Goal: Information Seeking & Learning: Learn about a topic

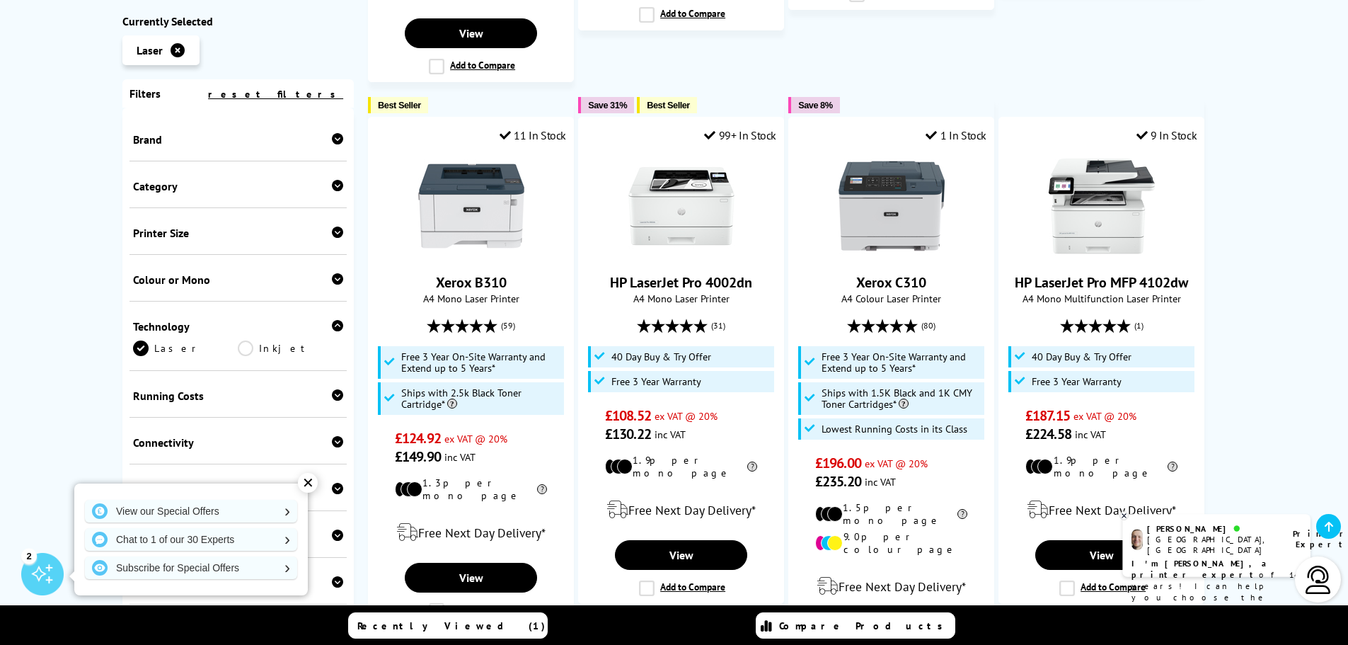
scroll to position [920, 0]
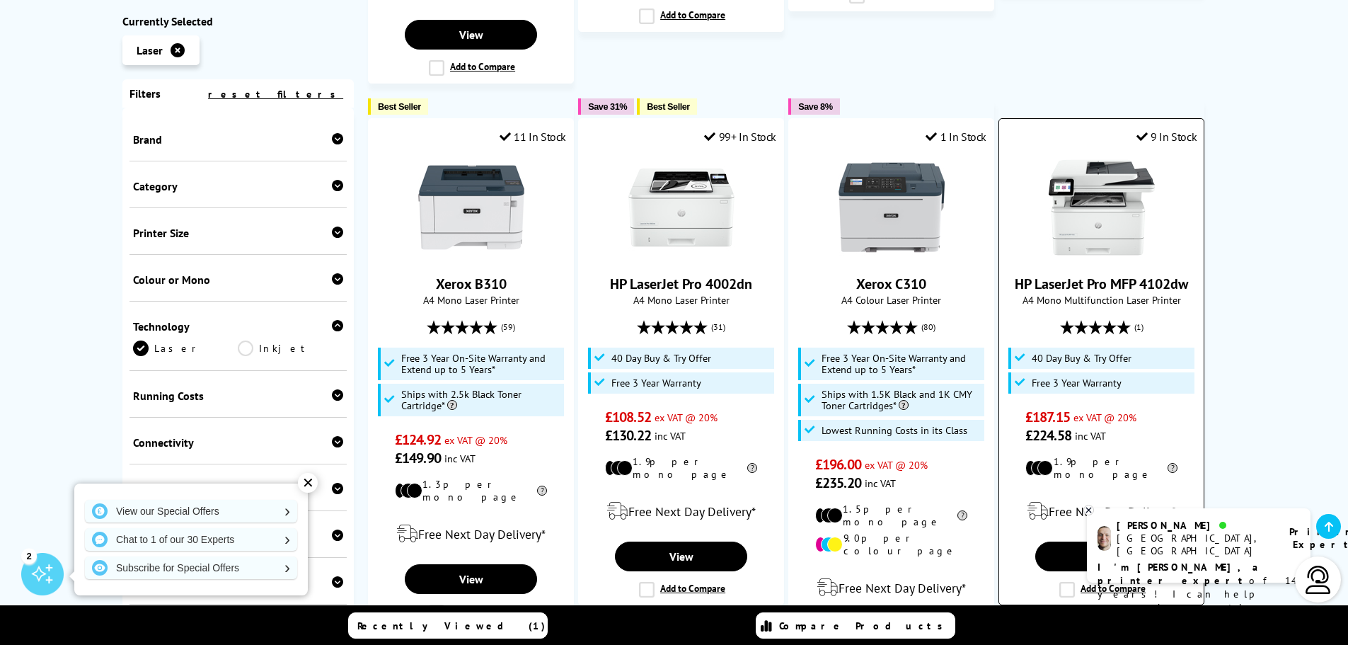
click at [1102, 293] on span "A4 Mono Multifunction Laser Printer" at bounding box center [1101, 299] width 190 height 13
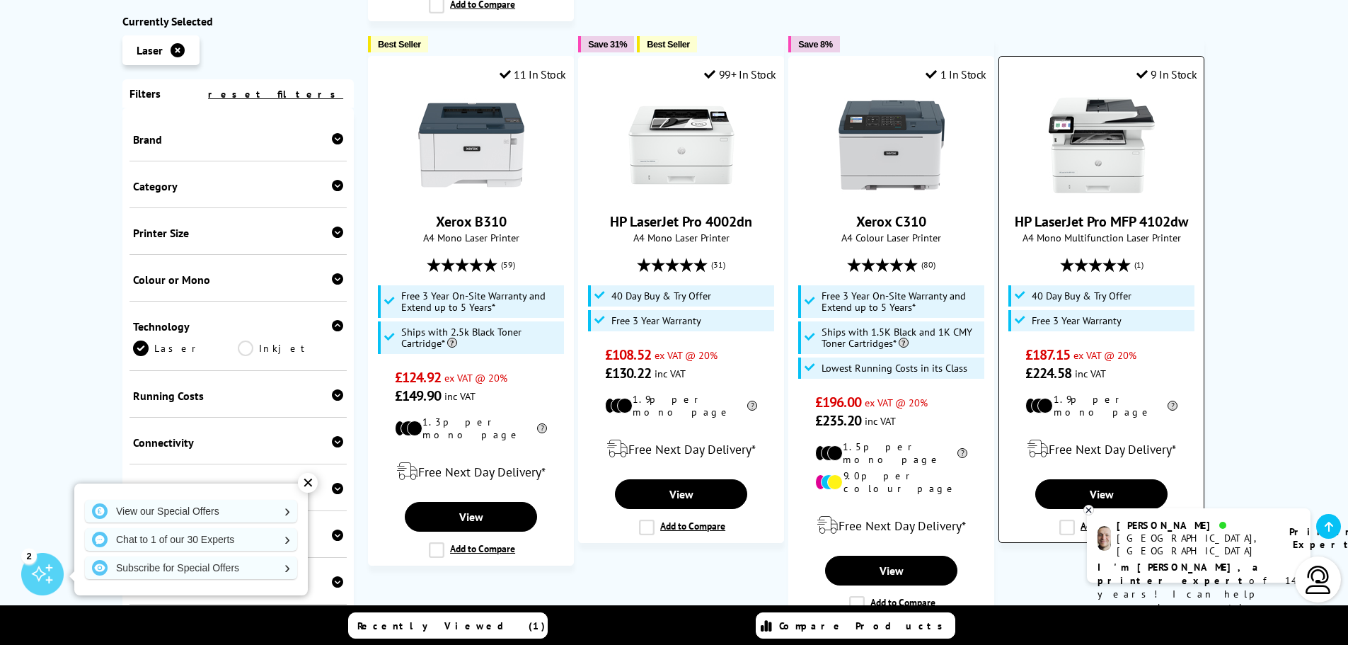
scroll to position [1061, 0]
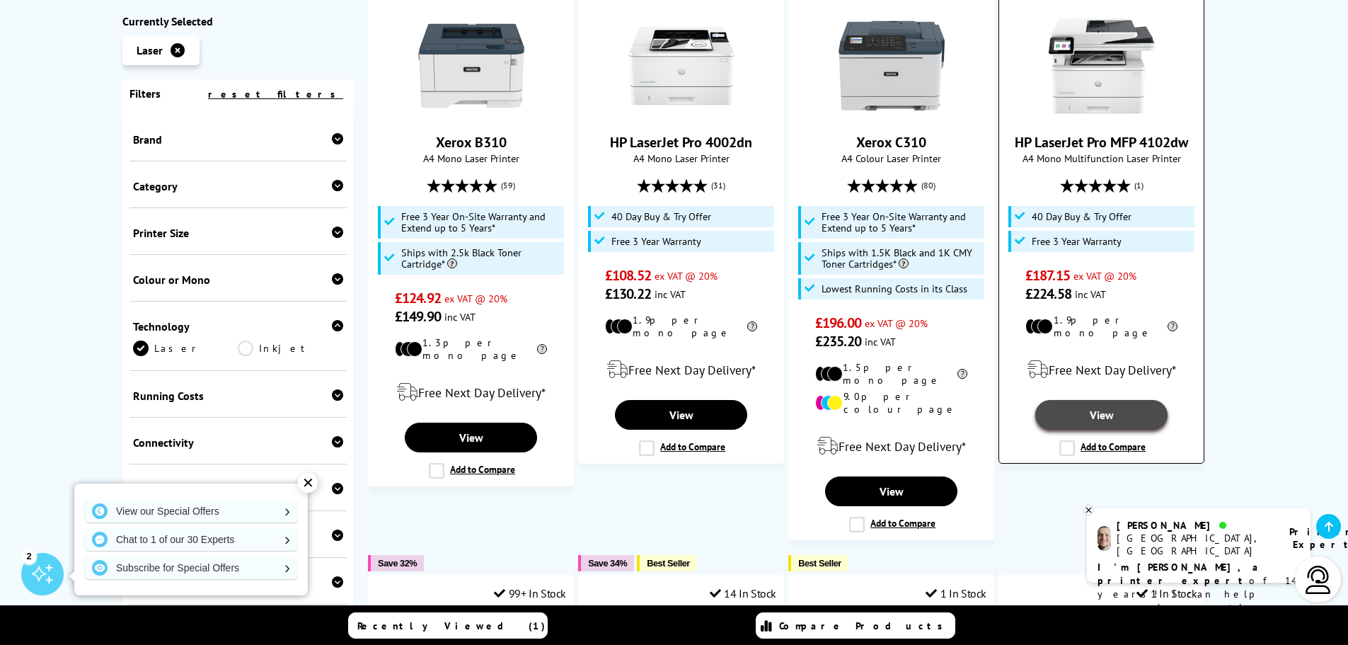
click at [1115, 400] on link "View" at bounding box center [1101, 415] width 132 height 30
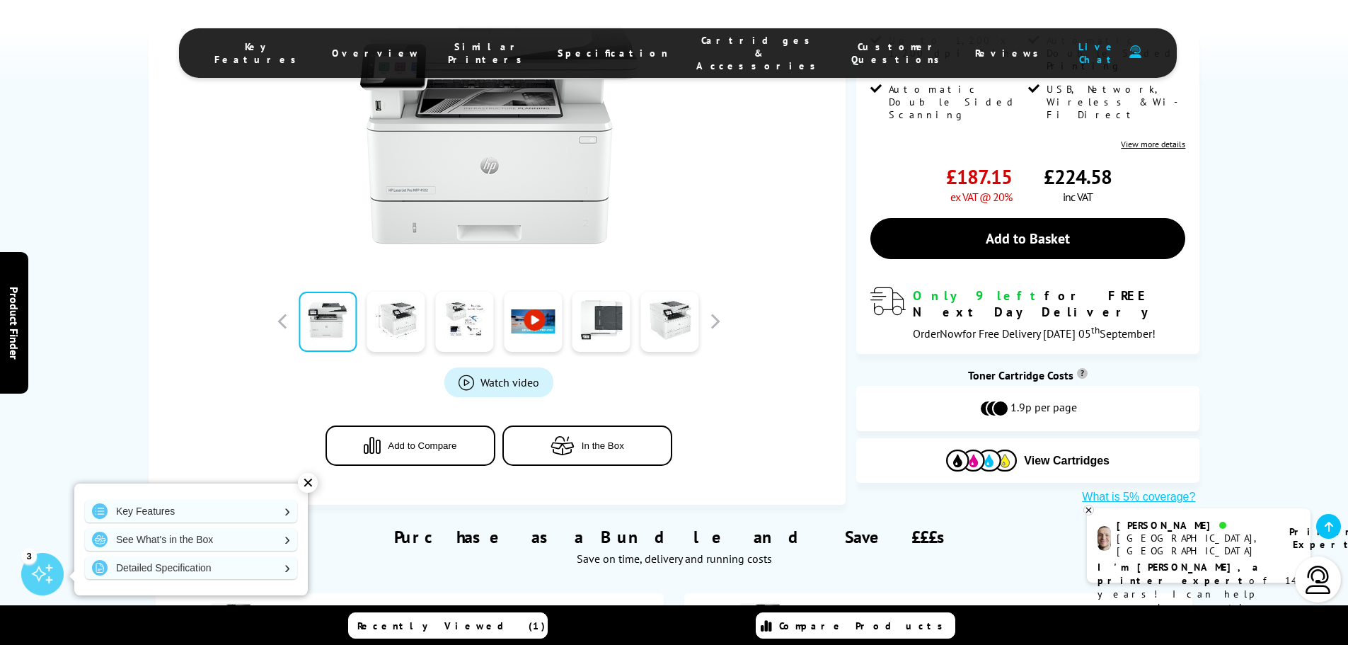
scroll to position [637, 0]
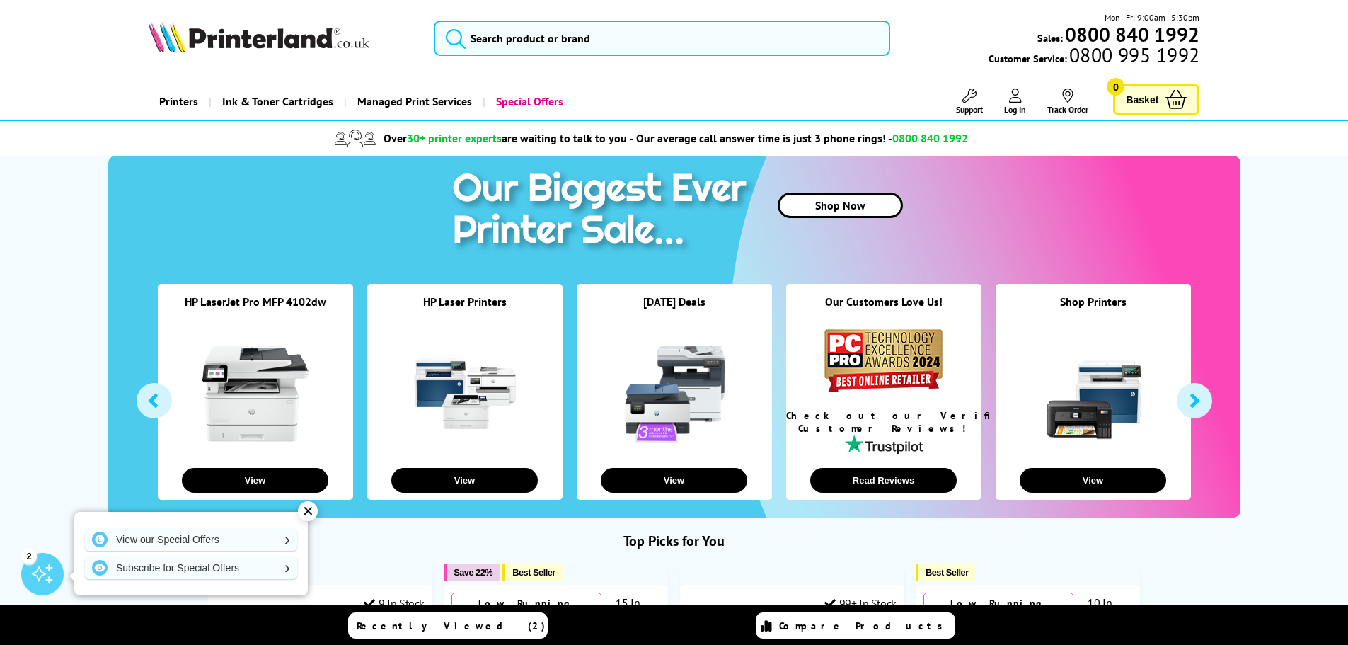
scroll to position [142, 0]
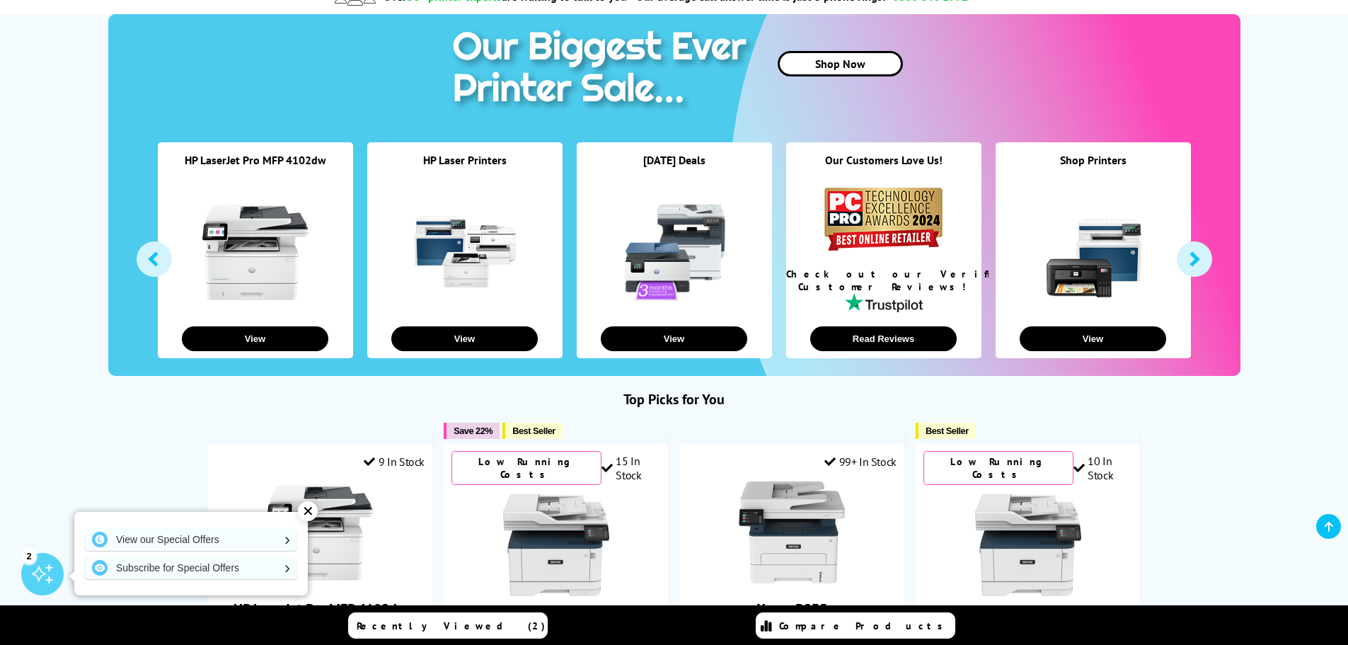
click at [459, 278] on link at bounding box center [465, 252] width 106 height 106
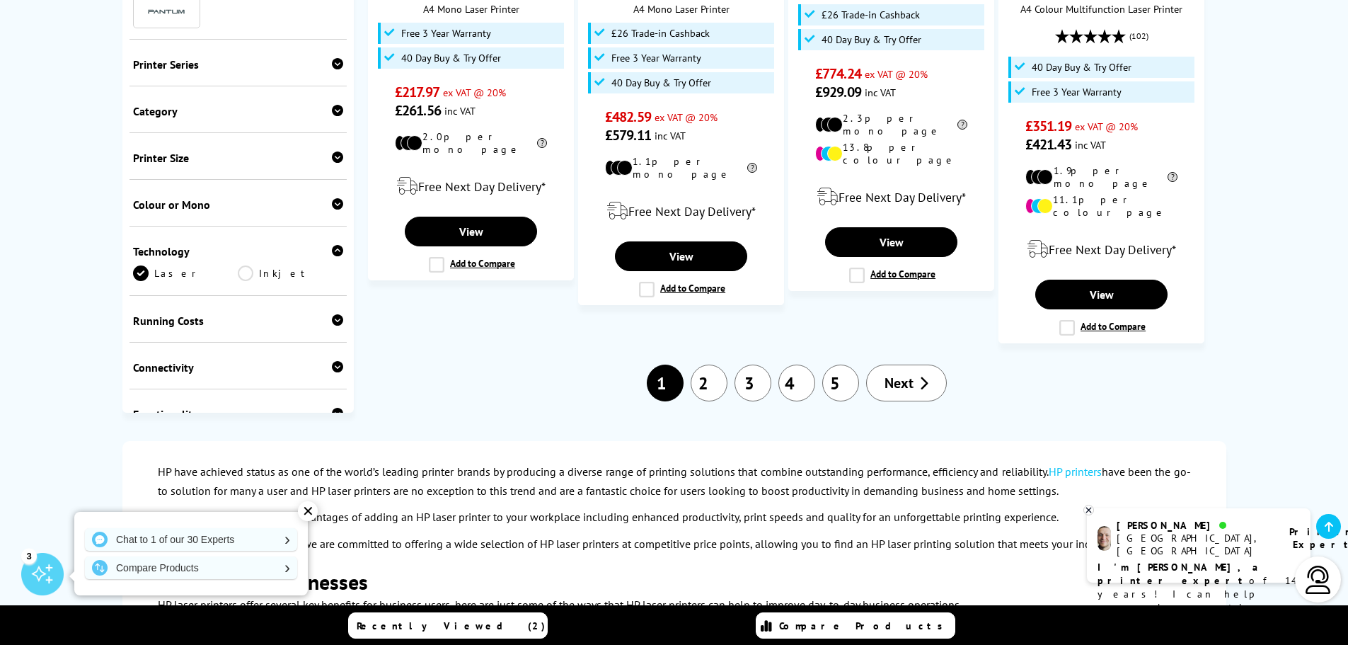
scroll to position [1698, 0]
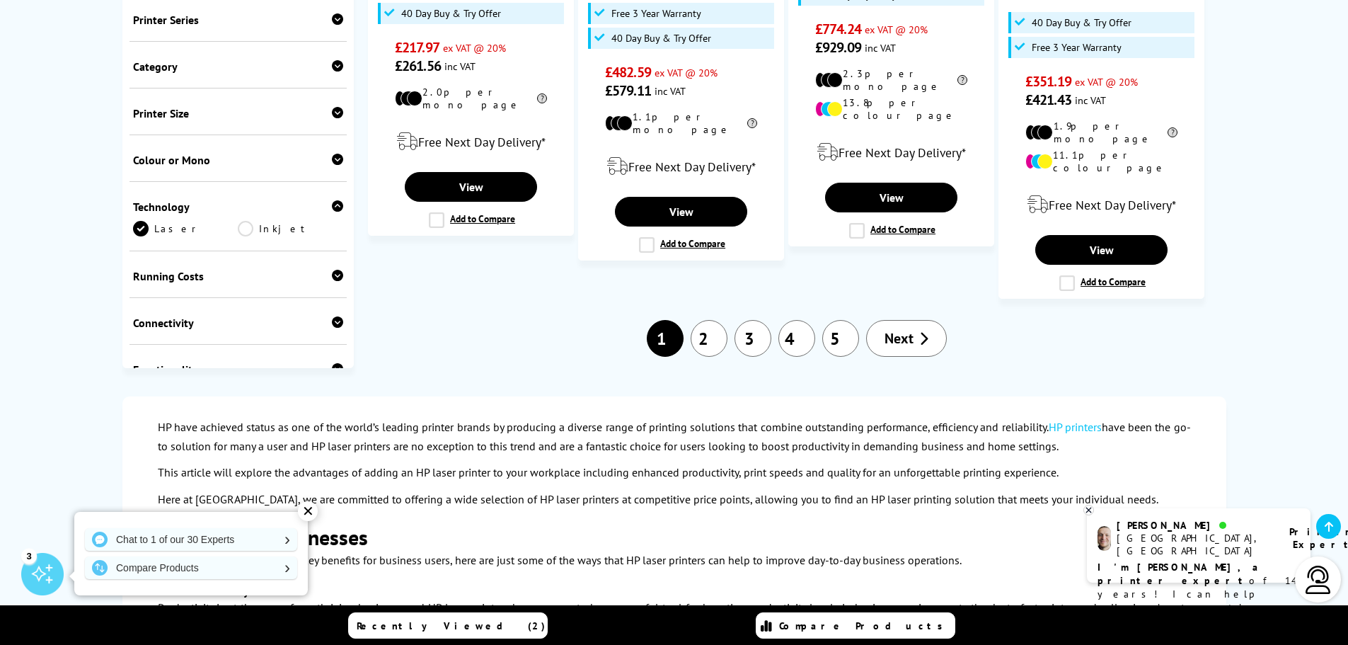
click at [712, 320] on link "2" at bounding box center [709, 338] width 37 height 37
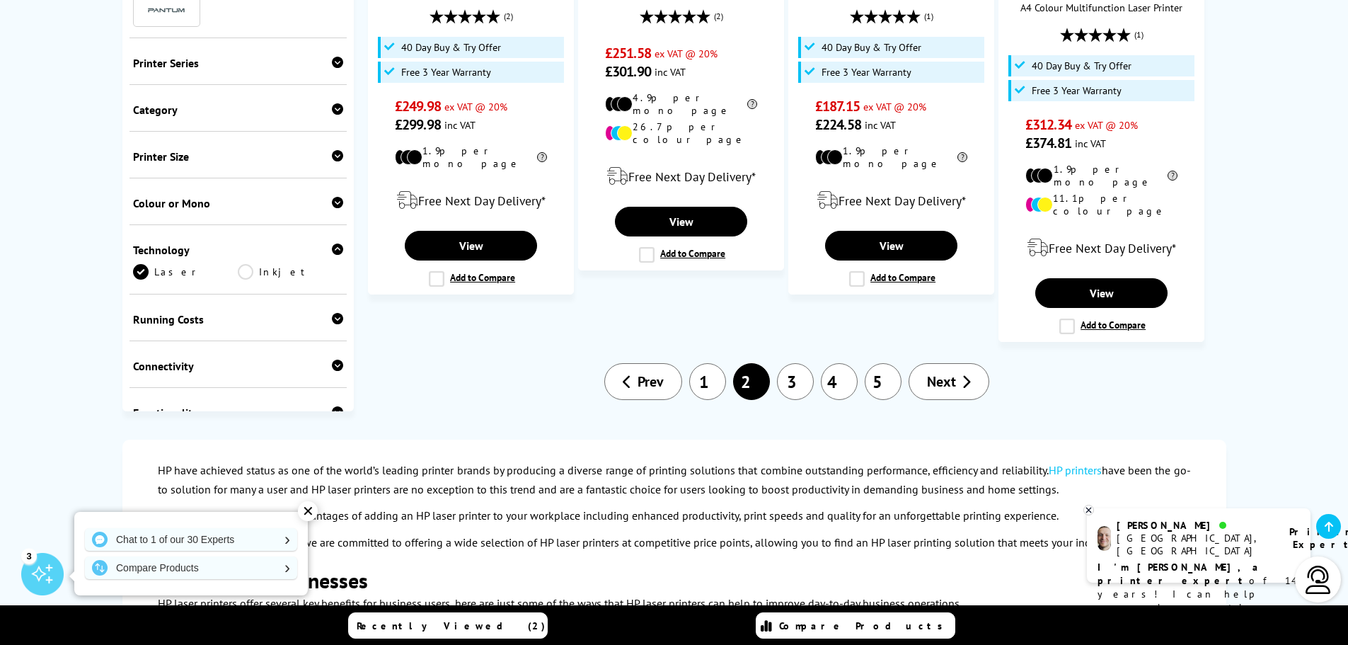
scroll to position [1769, 0]
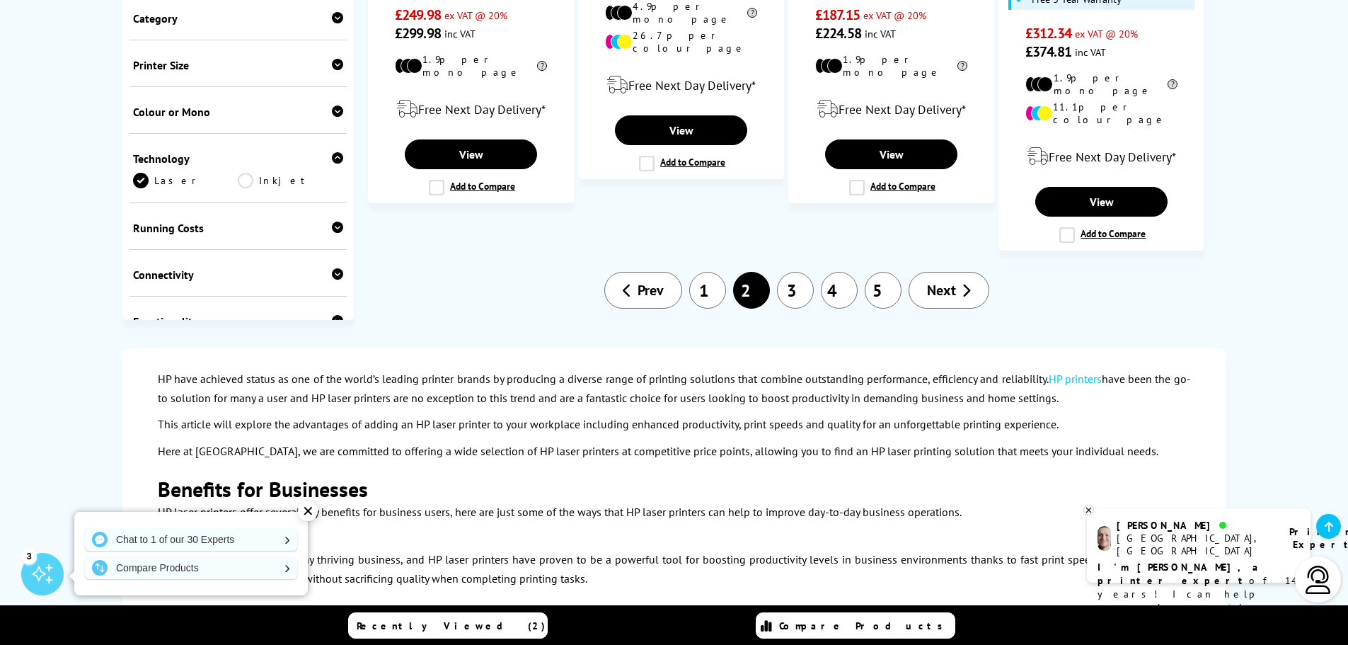
click at [789, 272] on link "3" at bounding box center [795, 290] width 37 height 37
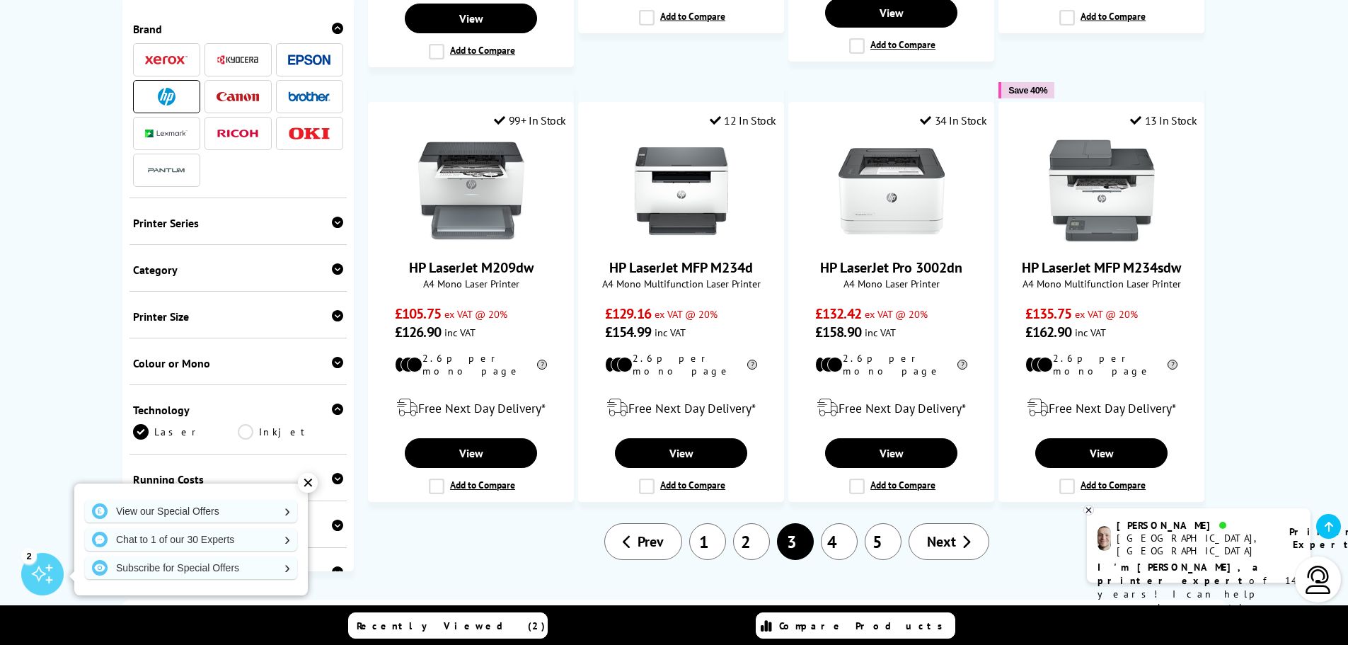
scroll to position [1415, 0]
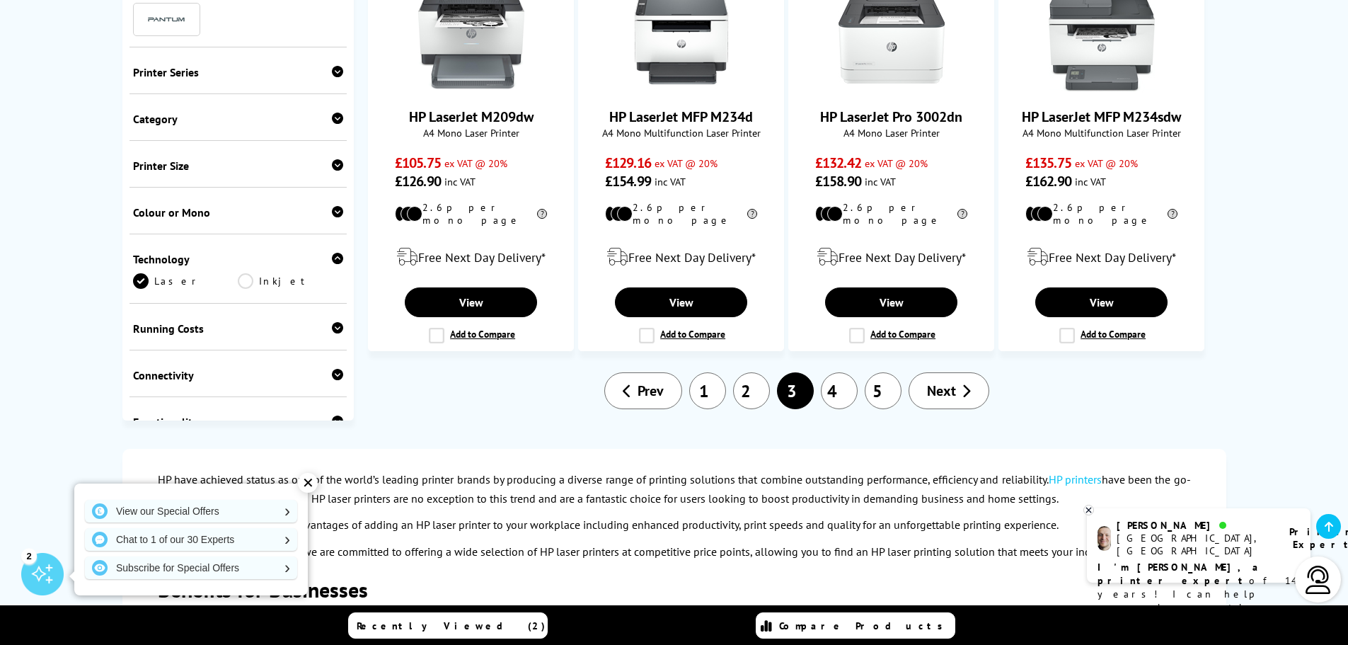
click at [839, 372] on link "4" at bounding box center [839, 390] width 37 height 37
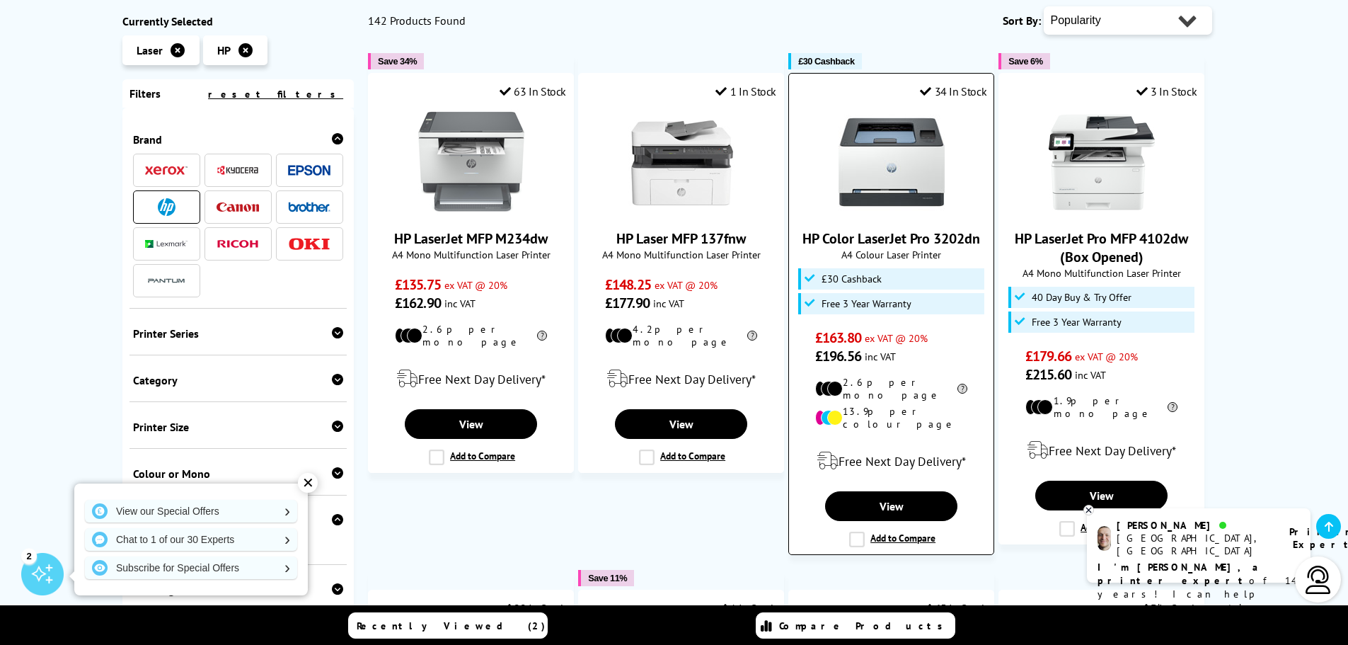
scroll to position [283, 0]
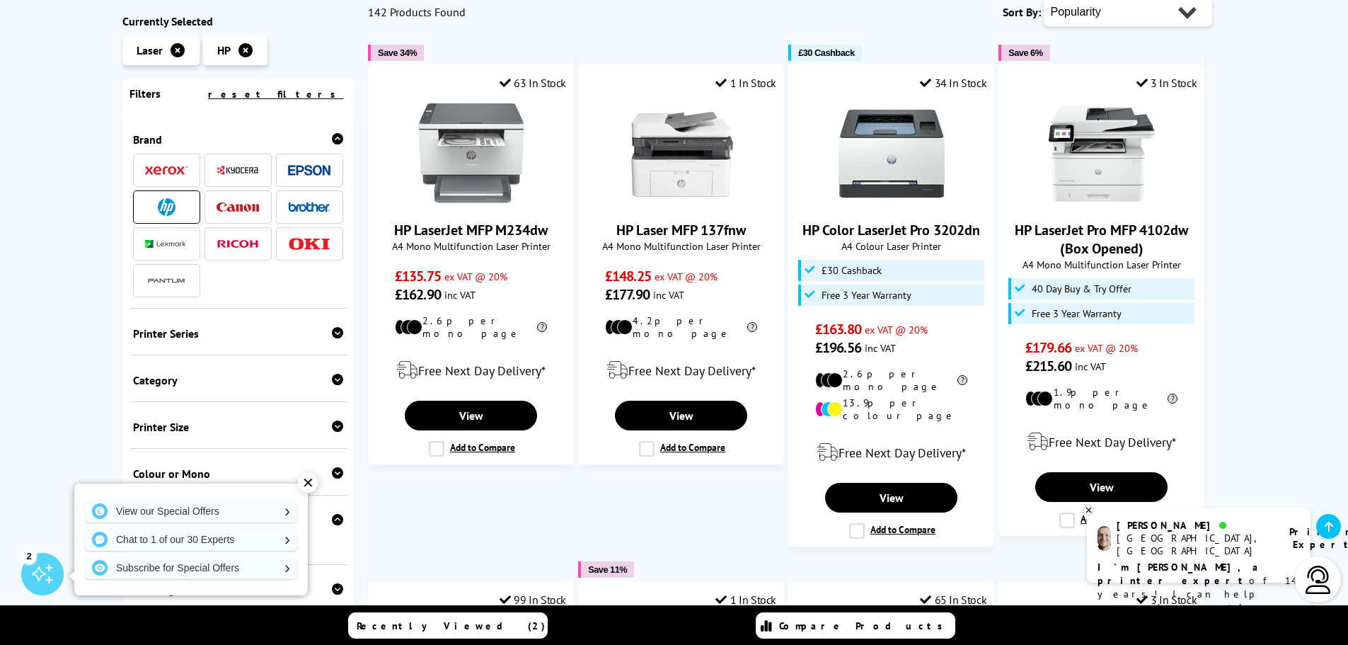
click at [897, 483] on link "View" at bounding box center [891, 498] width 132 height 30
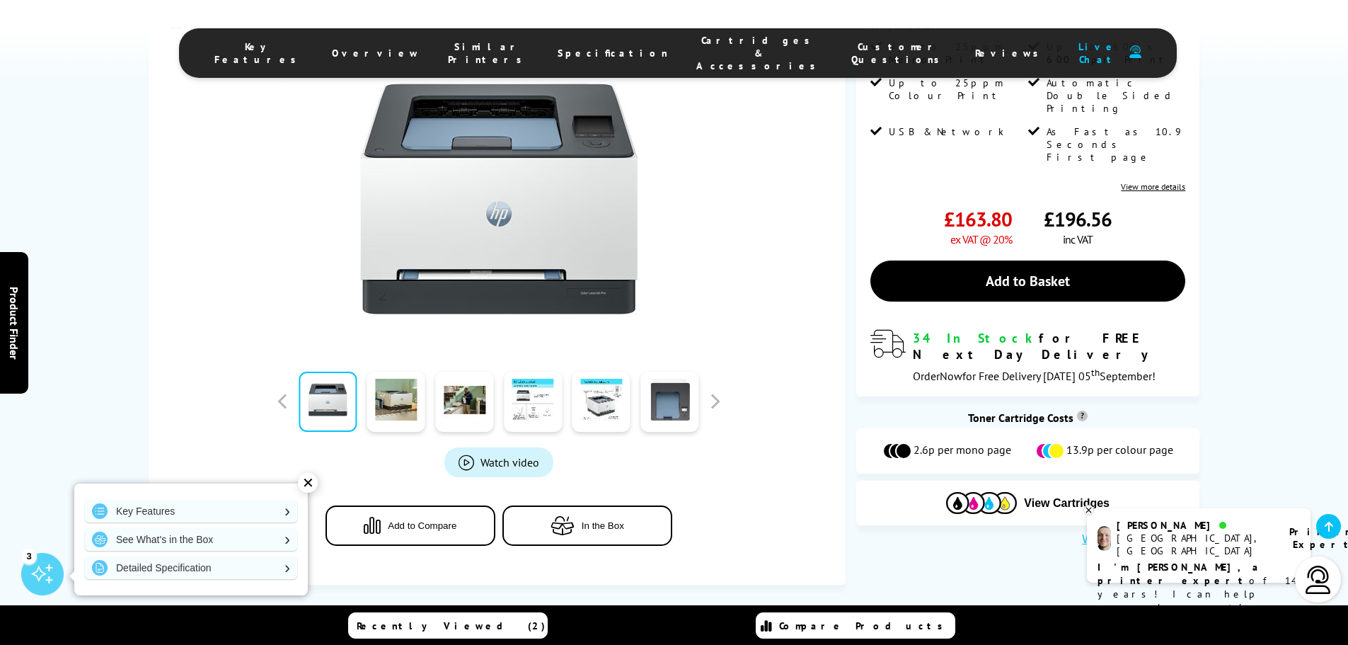
scroll to position [354, 0]
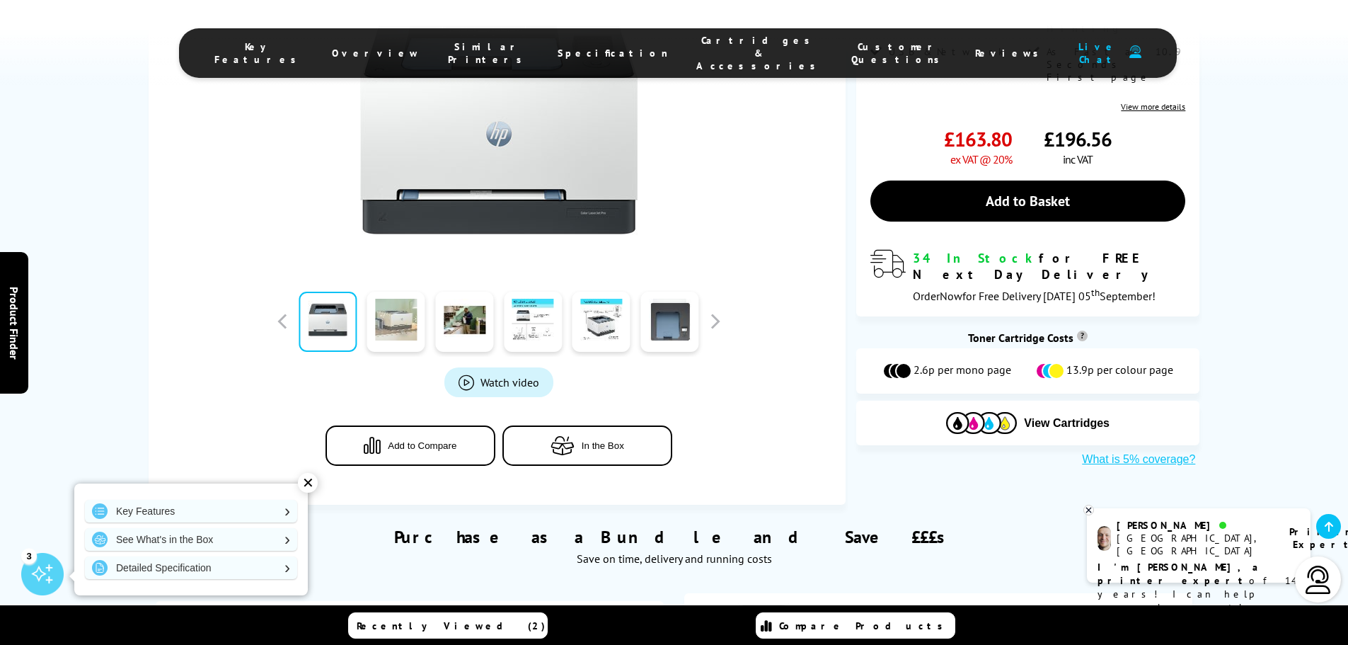
click at [388, 326] on link at bounding box center [396, 322] width 58 height 60
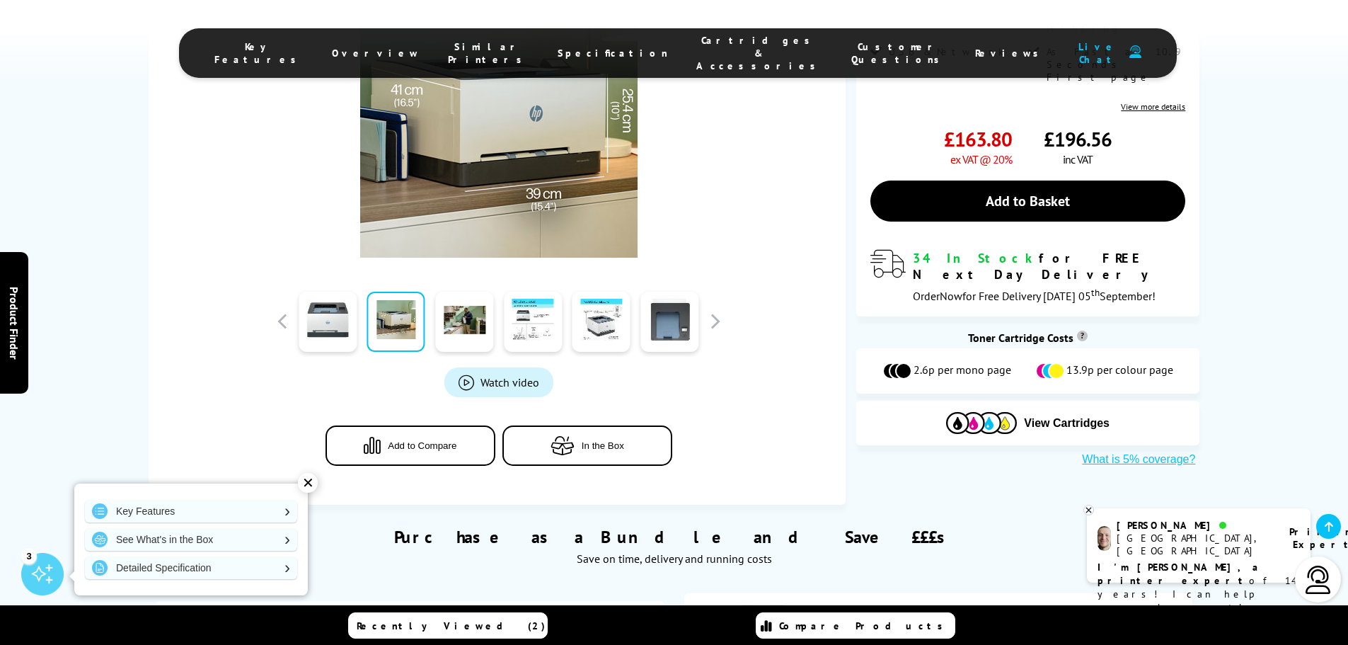
scroll to position [283, 0]
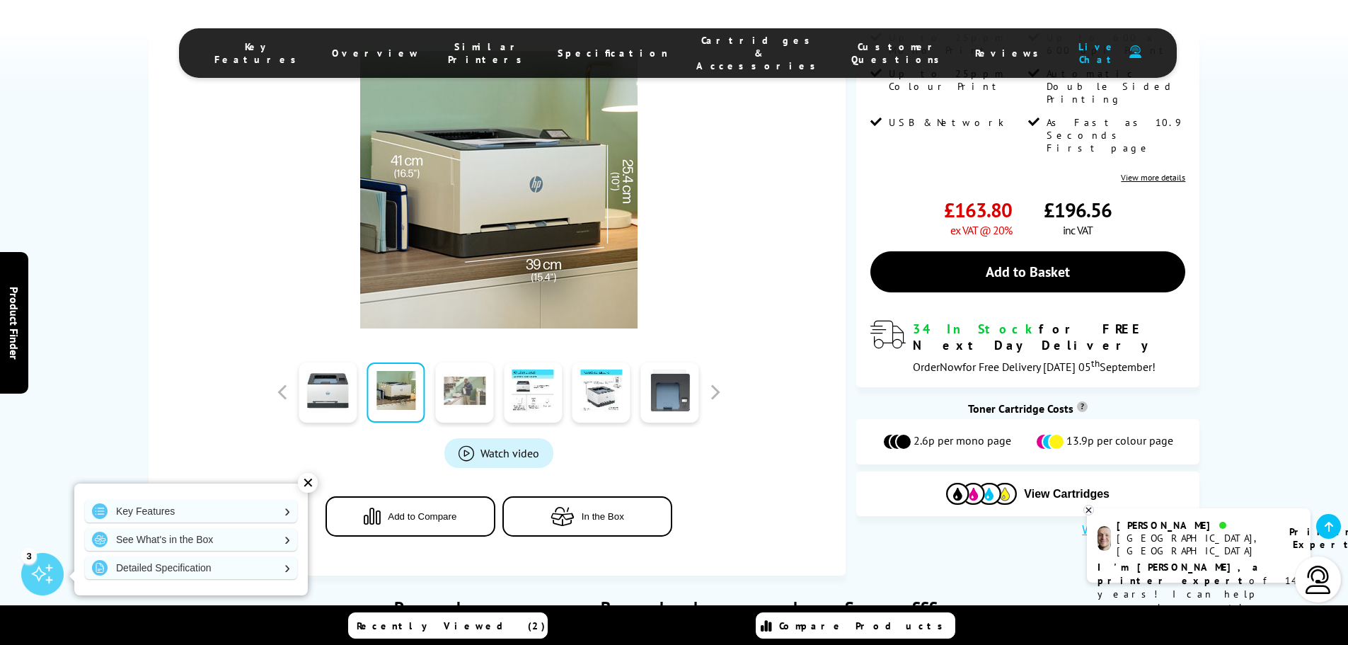
click at [453, 387] on link at bounding box center [464, 392] width 58 height 60
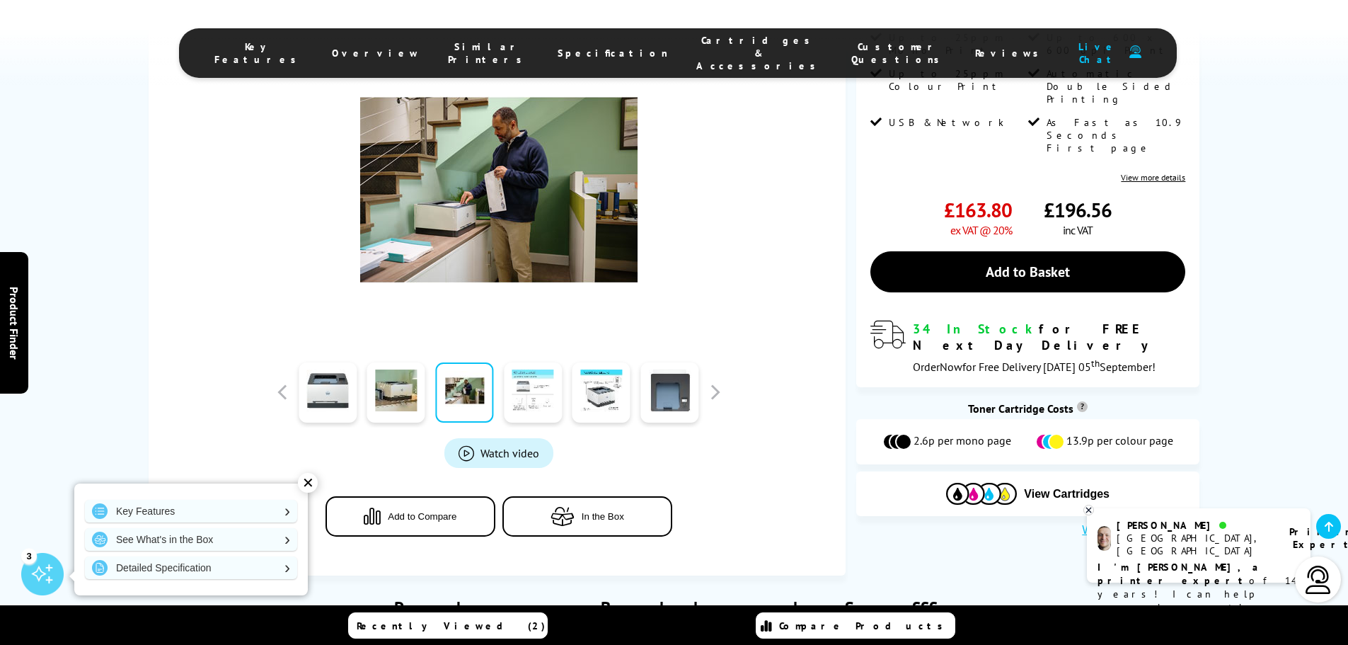
click at [546, 400] on link at bounding box center [533, 392] width 58 height 60
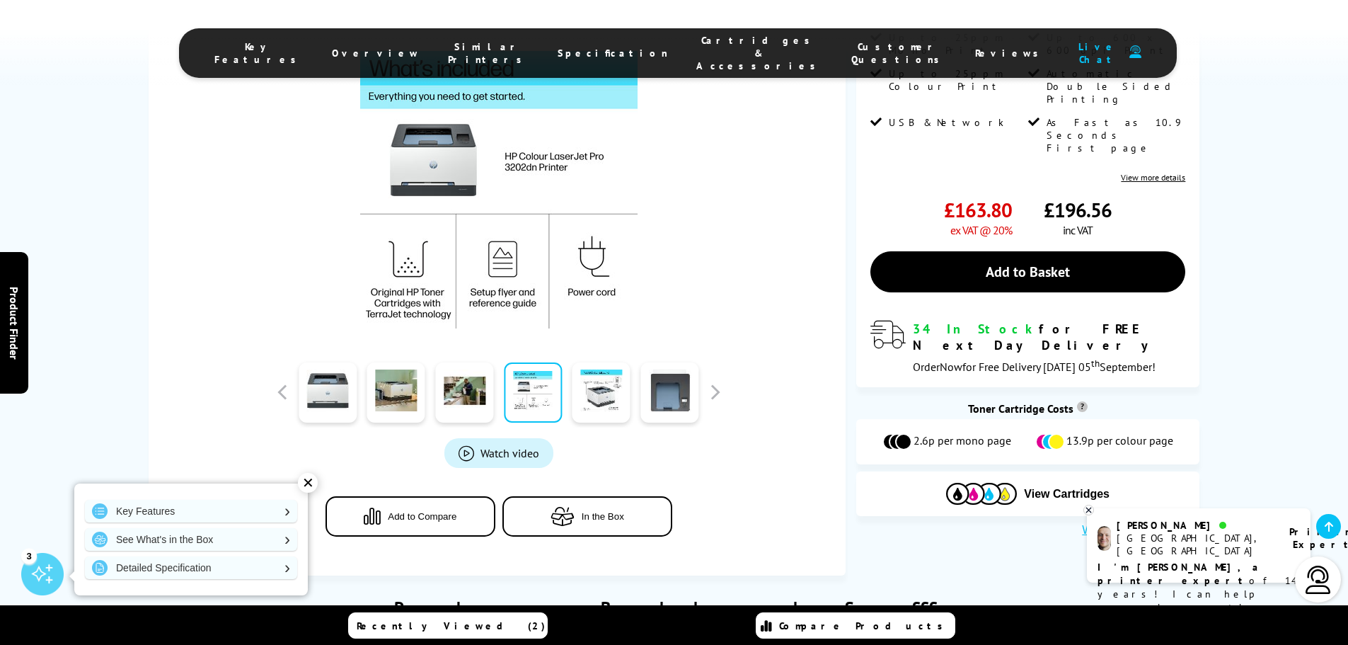
click at [546, 401] on link at bounding box center [533, 392] width 58 height 60
click at [597, 396] on link at bounding box center [601, 392] width 58 height 60
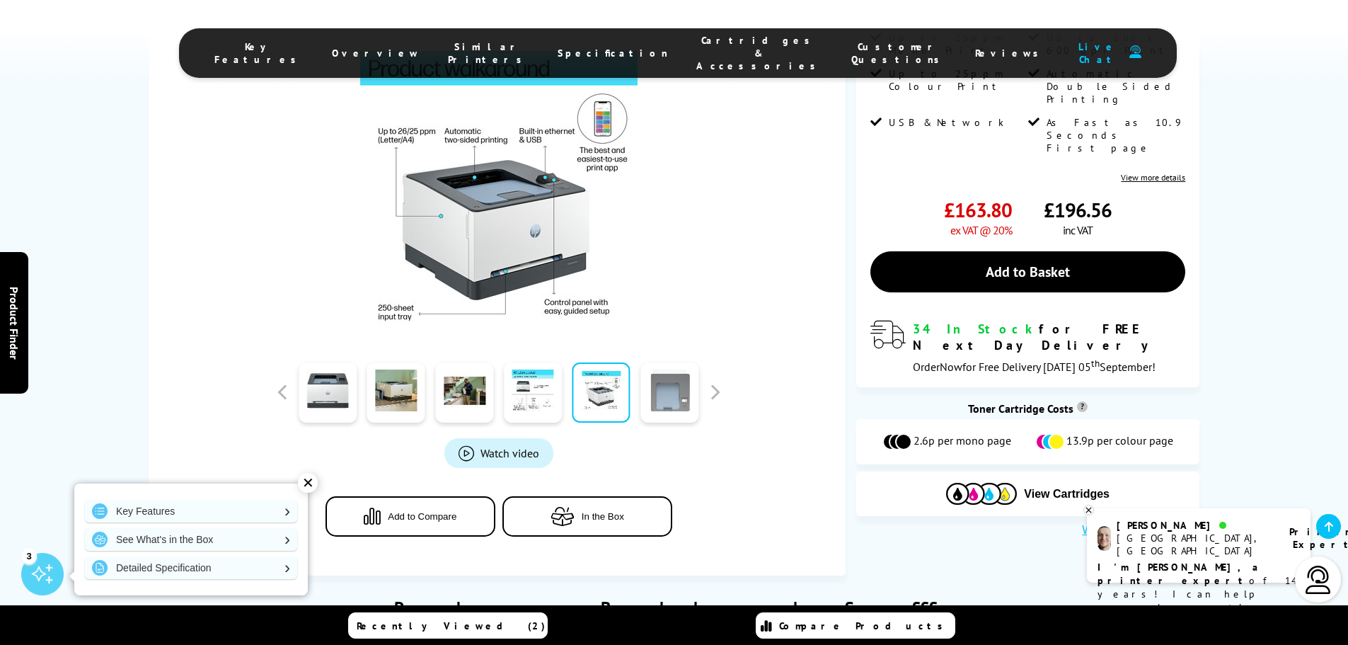
click at [676, 403] on link at bounding box center [669, 392] width 58 height 60
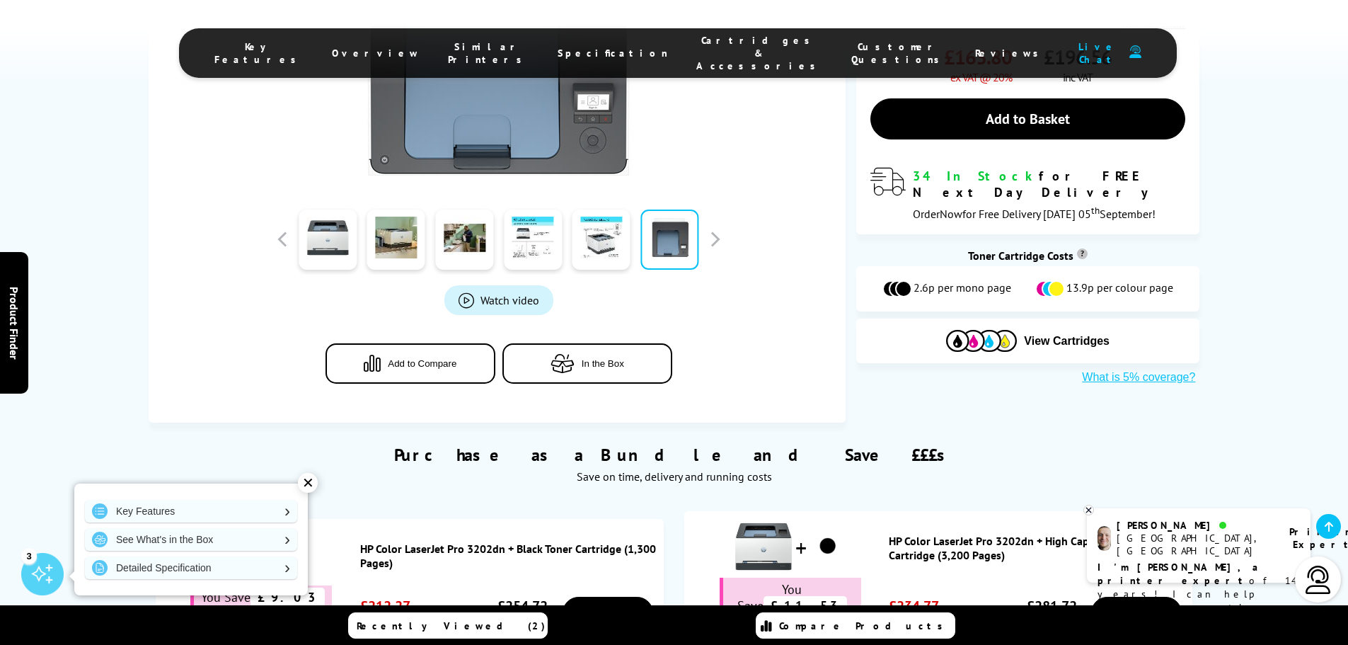
scroll to position [566, 0]
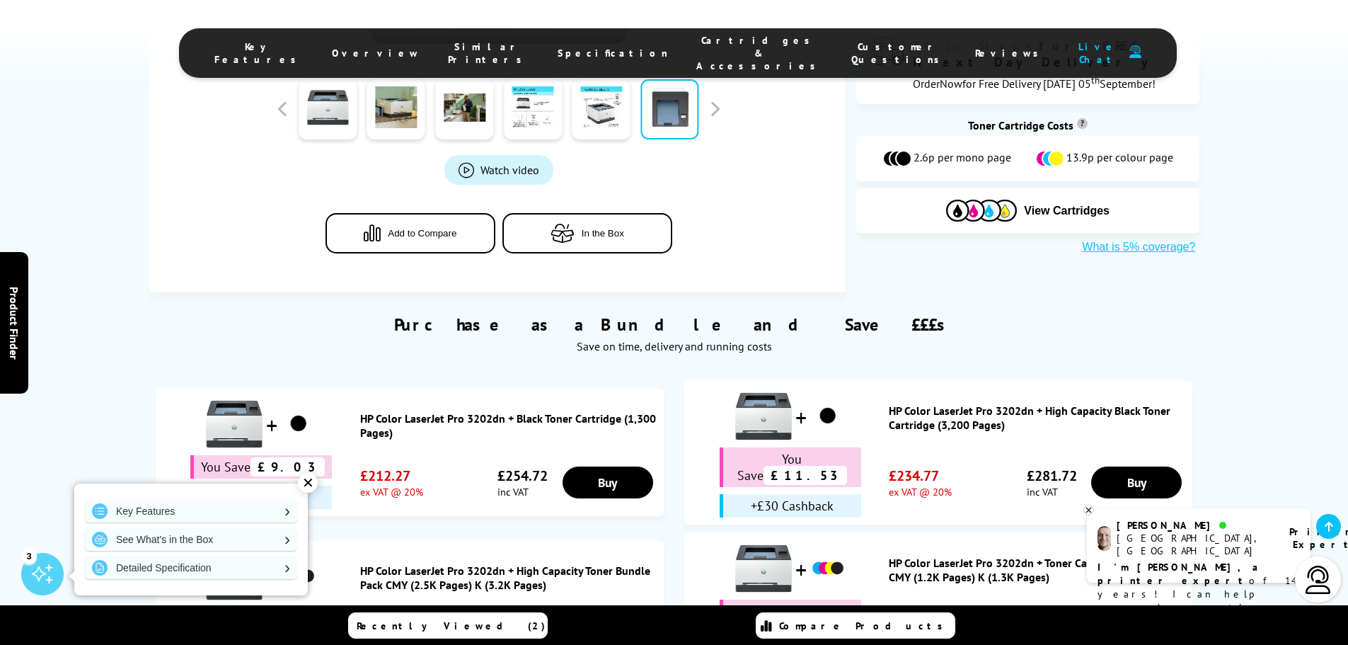
click at [307, 484] on div "✕" at bounding box center [308, 483] width 20 height 20
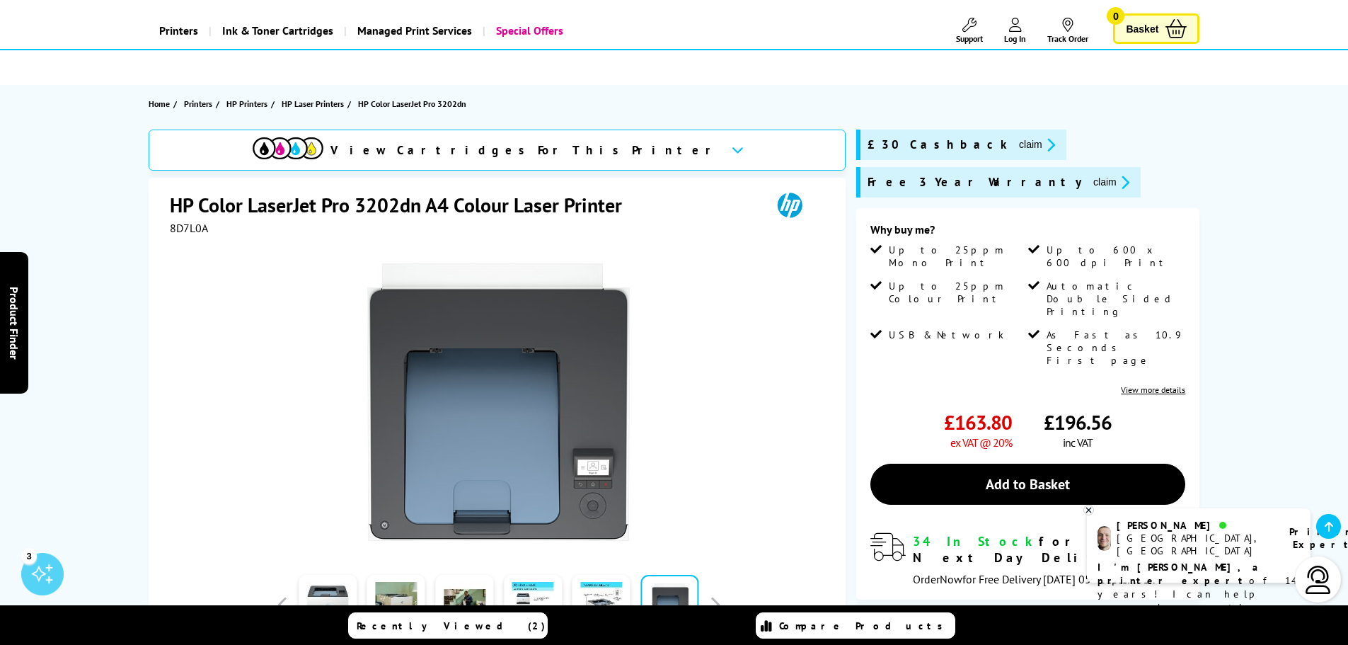
scroll to position [495, 0]
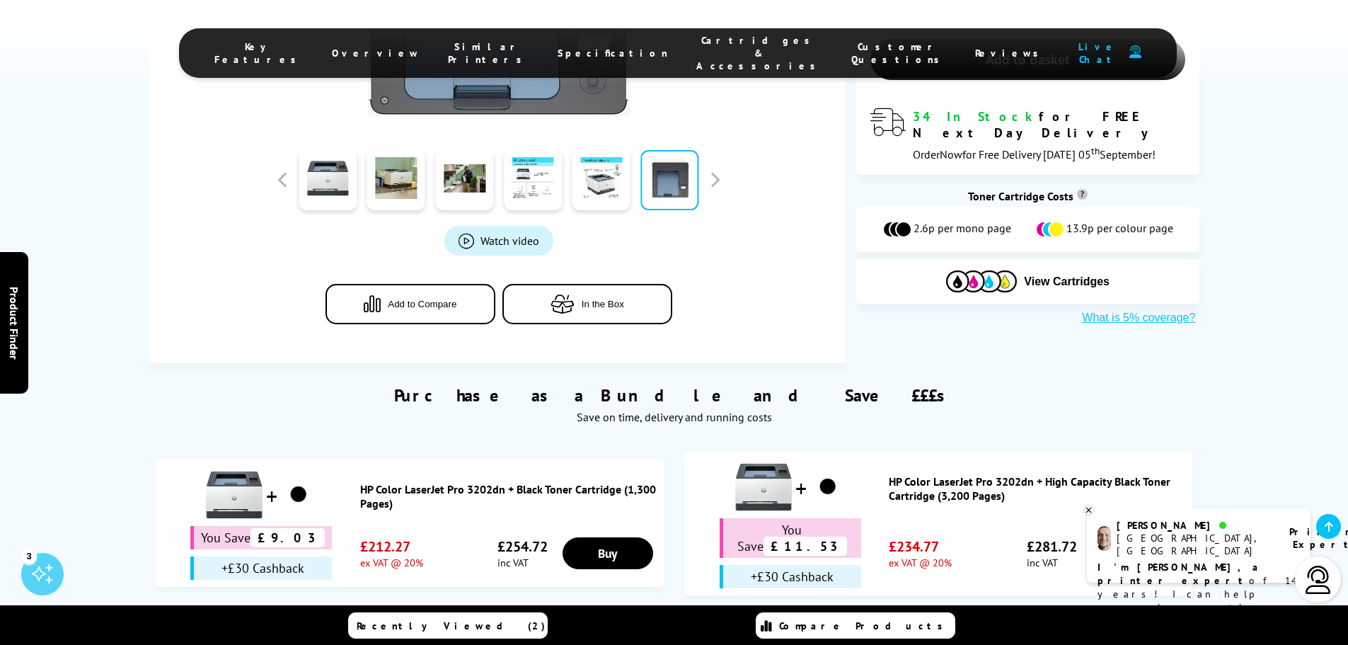
click at [565, 304] on icon "button" at bounding box center [563, 303] width 24 height 19
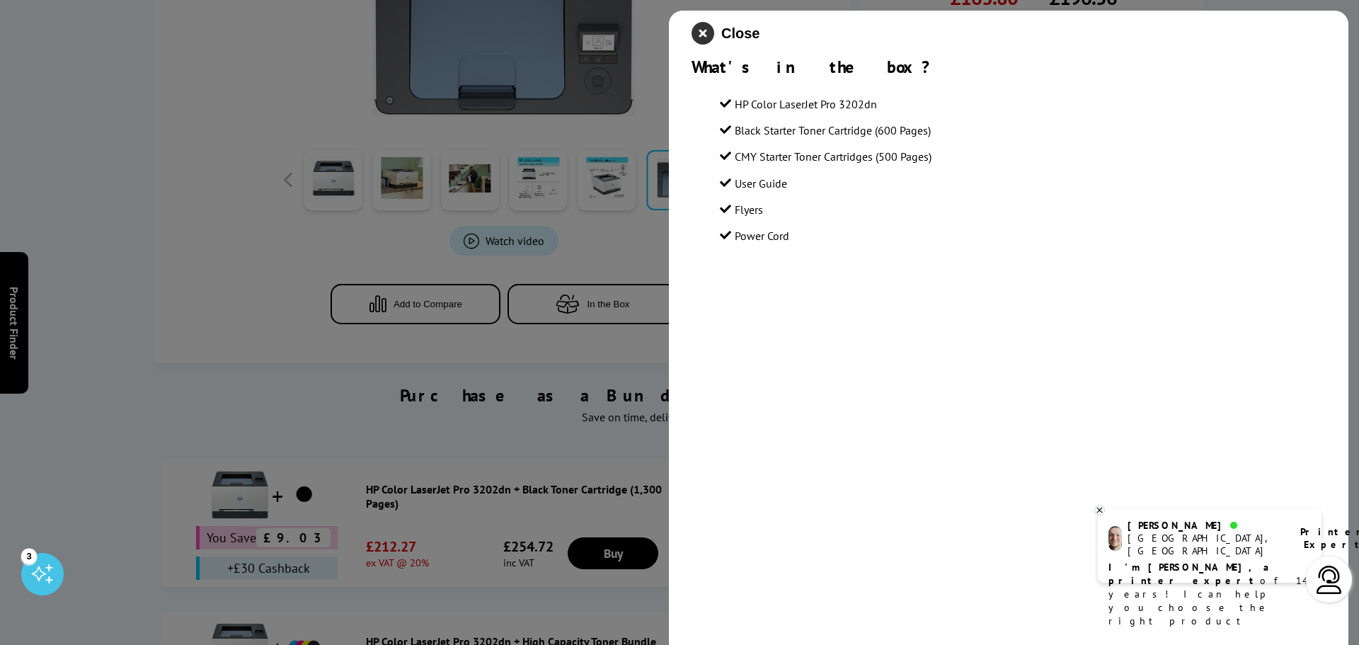
click at [703, 30] on icon "close modal" at bounding box center [702, 33] width 23 height 23
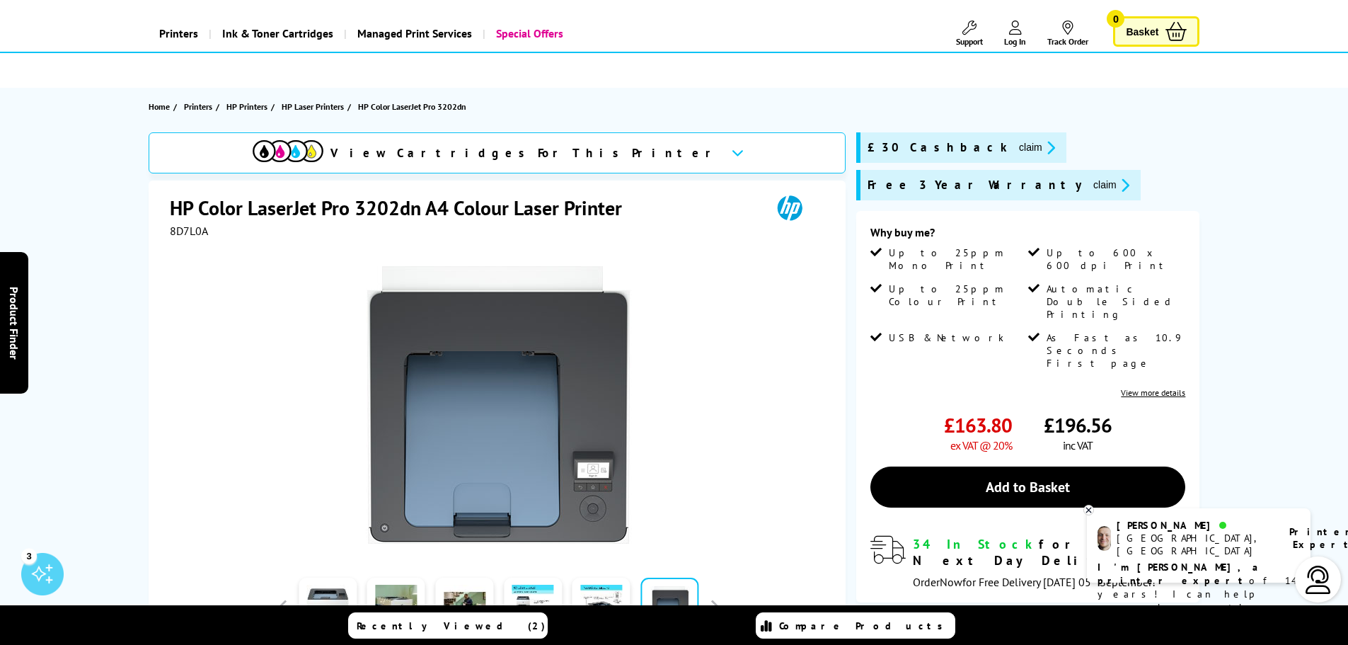
scroll to position [0, 0]
